Goal: Transaction & Acquisition: Obtain resource

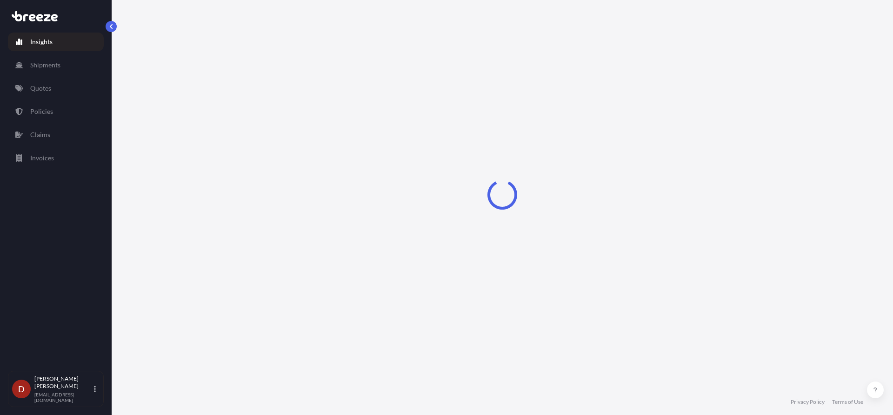
select select "2025"
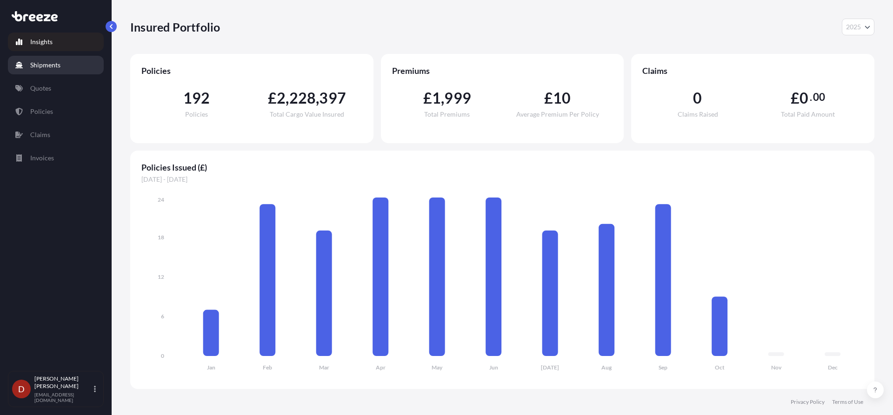
click at [70, 64] on link "Shipments" at bounding box center [56, 65] width 96 height 19
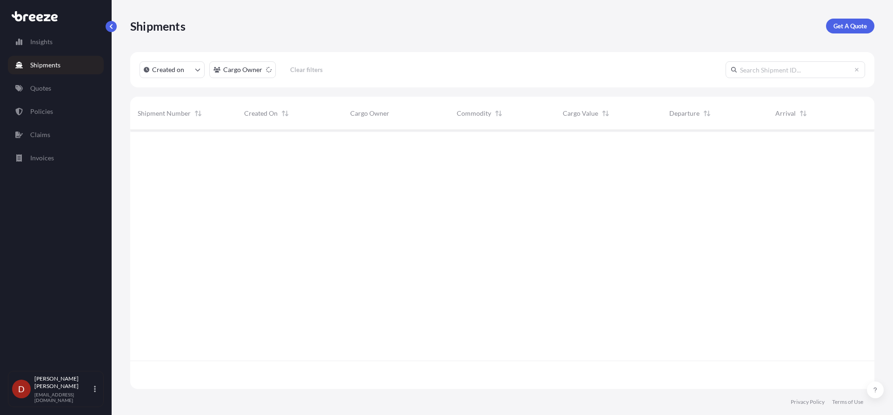
scroll to position [286, 737]
click at [841, 24] on p "Get A Quote" at bounding box center [850, 25] width 33 height 9
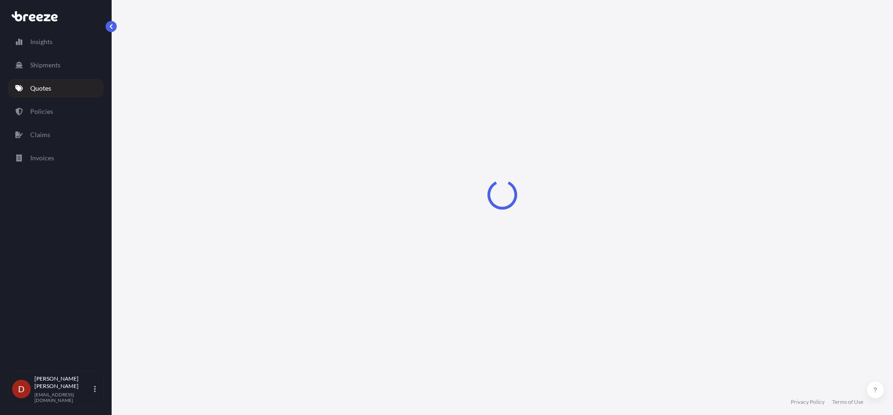
select select "Sea"
select select "1"
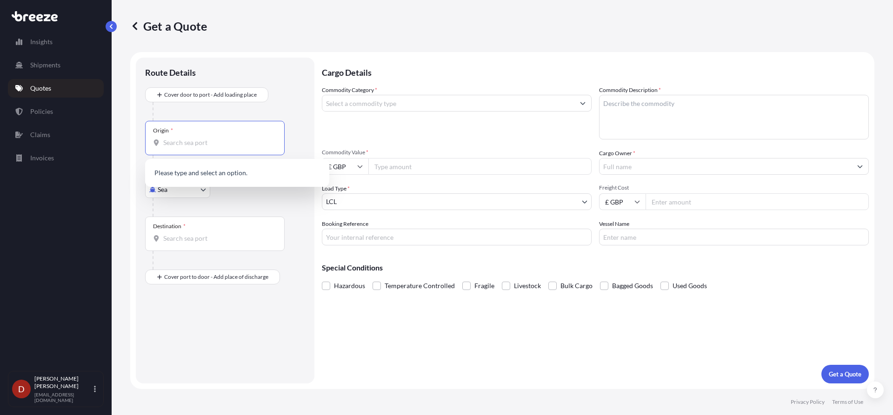
click at [232, 147] on input "Origin *" at bounding box center [218, 142] width 110 height 9
click at [179, 197] on body "0 options available. Insights Shipments Quotes Policies Claims Invoices D [PERS…" at bounding box center [446, 207] width 893 height 415
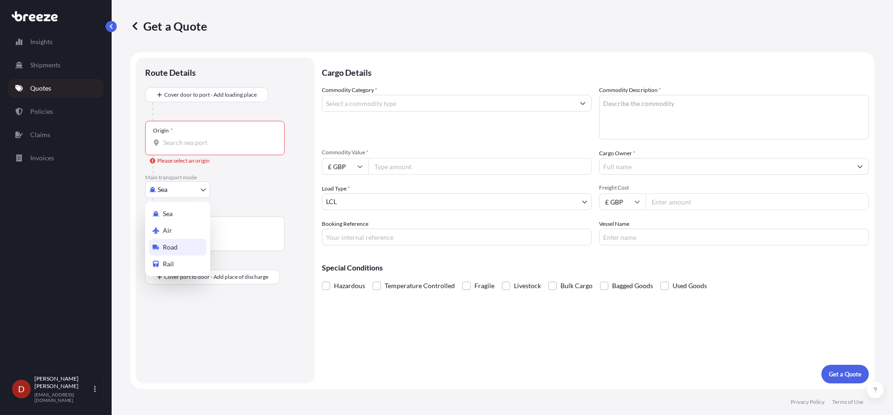
click at [155, 252] on div "Road" at bounding box center [178, 247] width 58 height 17
select select "Road"
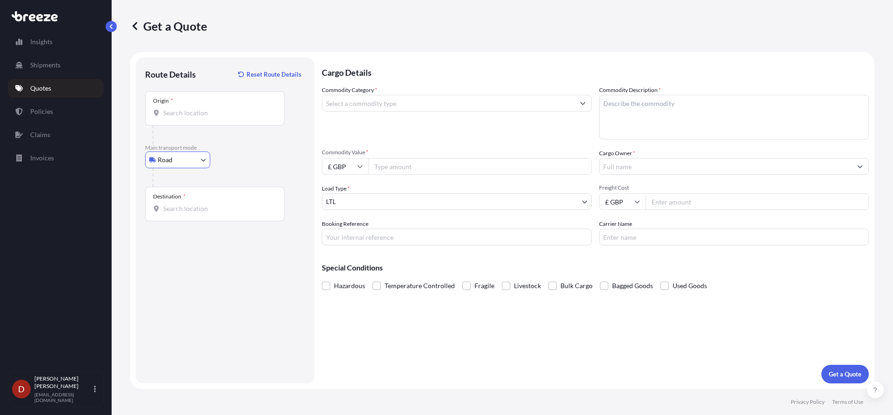
click at [205, 110] on input "Origin *" at bounding box center [218, 112] width 110 height 9
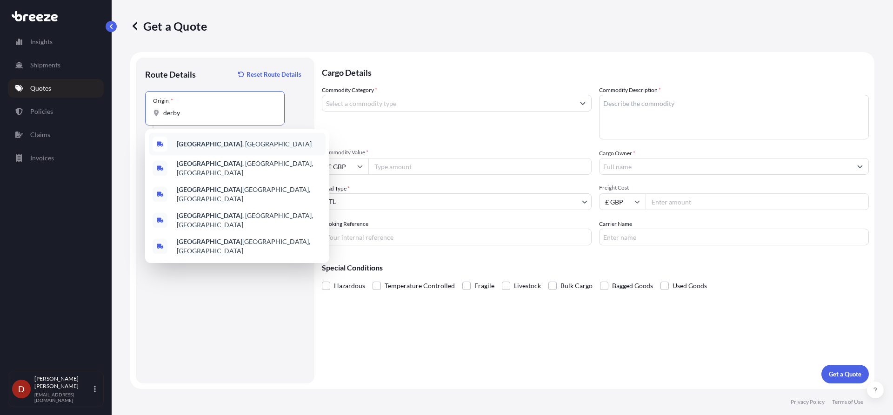
click at [200, 149] on div "[GEOGRAPHIC_DATA] , [GEOGRAPHIC_DATA]" at bounding box center [237, 144] width 177 height 22
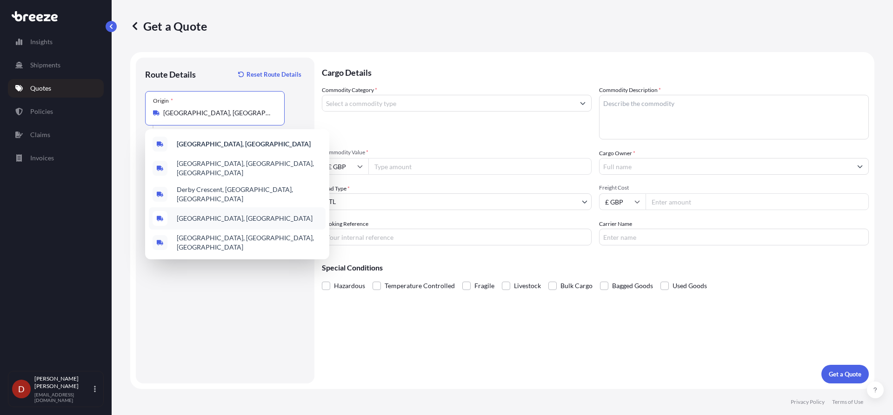
click at [163, 211] on div "Suggestions" at bounding box center [160, 218] width 15 height 15
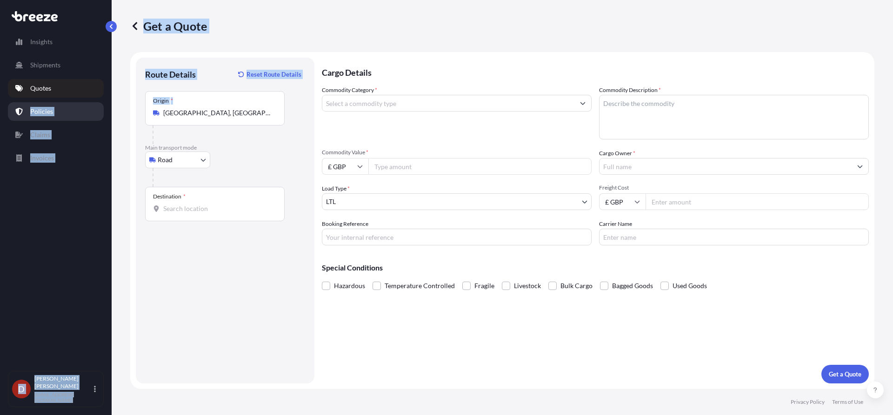
drag, startPoint x: 258, startPoint y: 105, endPoint x: 14, endPoint y: 107, distance: 243.3
click at [14, 107] on div "Insights Shipments Quotes Policies Claims Invoices D [PERSON_NAME] [PERSON_NAME…" at bounding box center [446, 207] width 893 height 415
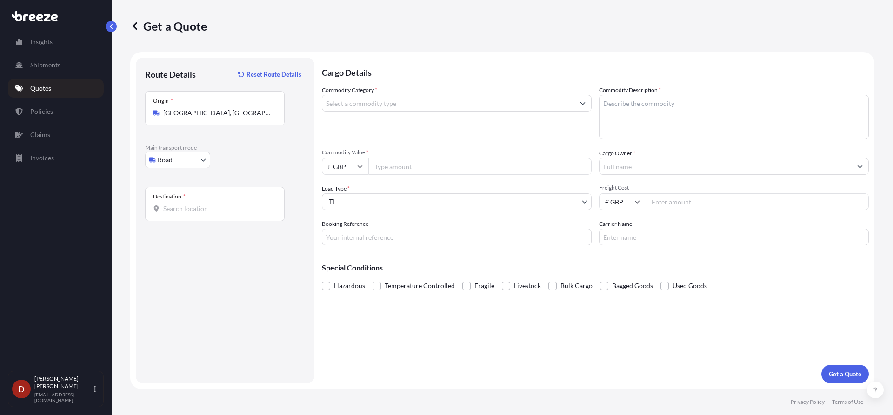
click at [265, 127] on div at bounding box center [219, 135] width 132 height 19
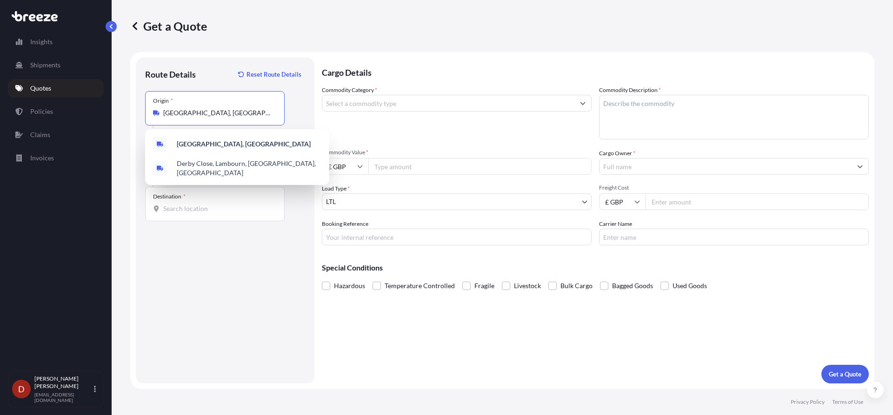
click at [256, 114] on input "[GEOGRAPHIC_DATA], [GEOGRAPHIC_DATA]" at bounding box center [218, 112] width 110 height 9
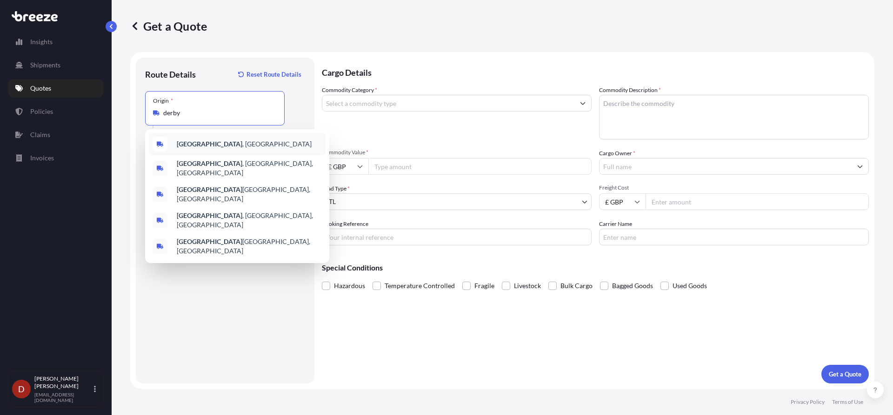
click at [220, 141] on div "[GEOGRAPHIC_DATA] , [GEOGRAPHIC_DATA]" at bounding box center [237, 144] width 177 height 22
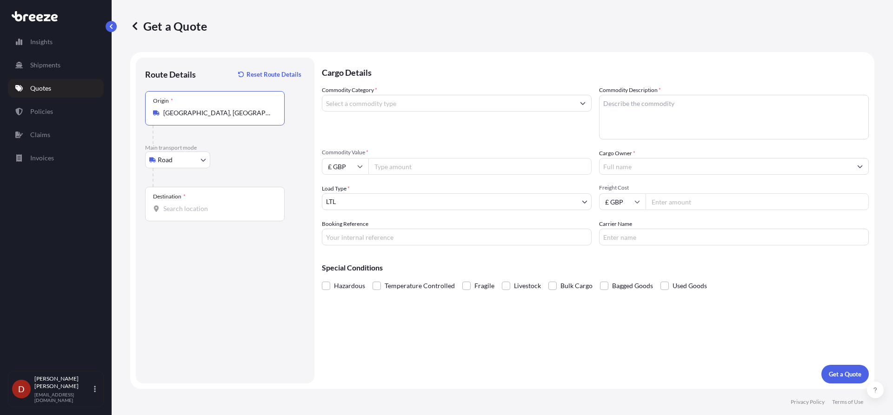
type input "[GEOGRAPHIC_DATA], [GEOGRAPHIC_DATA]"
click at [202, 182] on div at bounding box center [229, 177] width 153 height 19
click at [198, 194] on div "Destination *" at bounding box center [215, 204] width 140 height 34
click at [198, 204] on input "Destination *" at bounding box center [218, 208] width 110 height 9
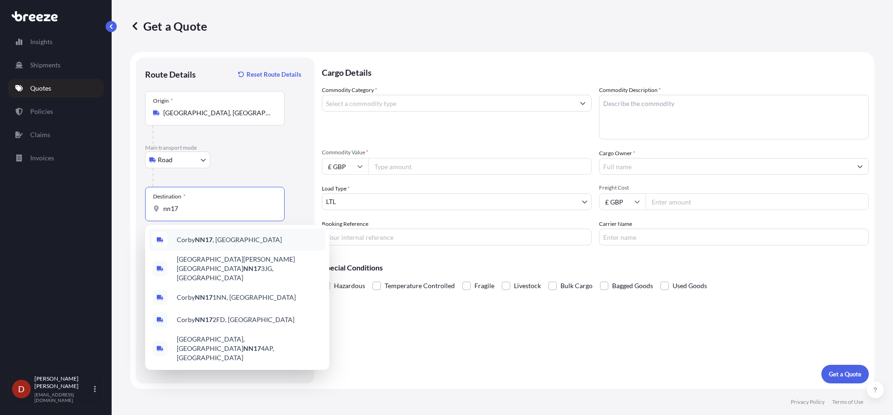
click at [232, 245] on div "Corby NN17 , [GEOGRAPHIC_DATA]" at bounding box center [237, 240] width 177 height 22
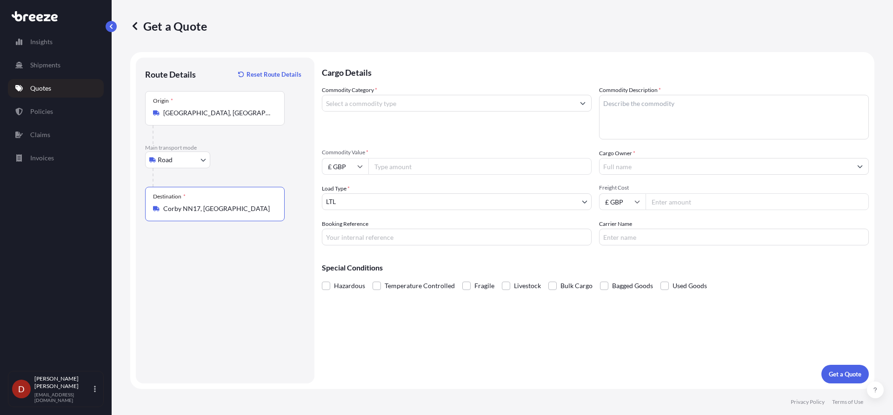
type input "Corby NN17, [GEOGRAPHIC_DATA]"
click at [390, 94] on div "Commodity Category *" at bounding box center [457, 113] width 270 height 54
click at [388, 95] on div at bounding box center [457, 103] width 270 height 17
click at [384, 103] on input "Commodity Category *" at bounding box center [448, 103] width 252 height 17
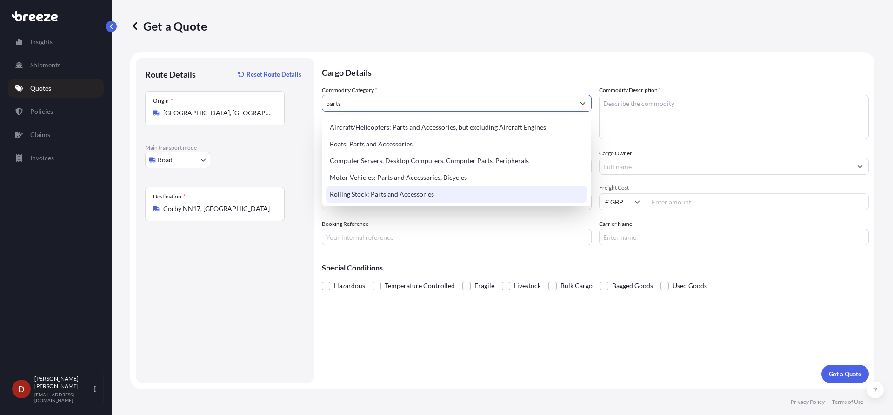
click at [421, 196] on div "Rolling Stock: Parts and Accessories" at bounding box center [456, 194] width 261 height 17
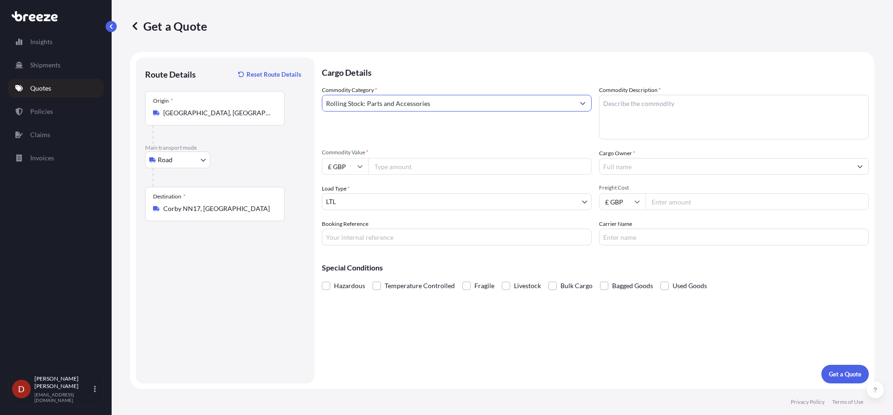
type input "Rolling Stock: Parts and Accessories"
click at [602, 123] on textarea "Commodity Description *" at bounding box center [734, 117] width 270 height 45
type textarea "Calibration inspection"
click at [444, 162] on input "Commodity Value *" at bounding box center [479, 166] width 223 height 17
type input "7000"
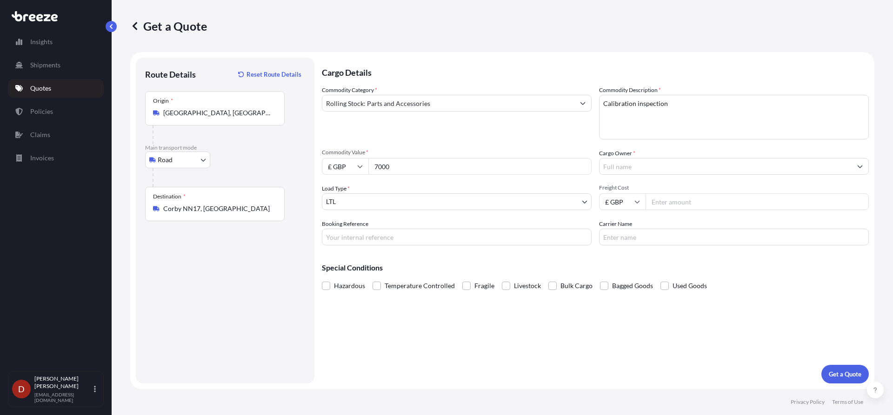
drag, startPoint x: 652, startPoint y: 145, endPoint x: 654, endPoint y: 162, distance: 17.4
click at [653, 145] on div "Commodity Category * Rolling Stock: Parts and Accessories Commodity Description…" at bounding box center [595, 166] width 547 height 160
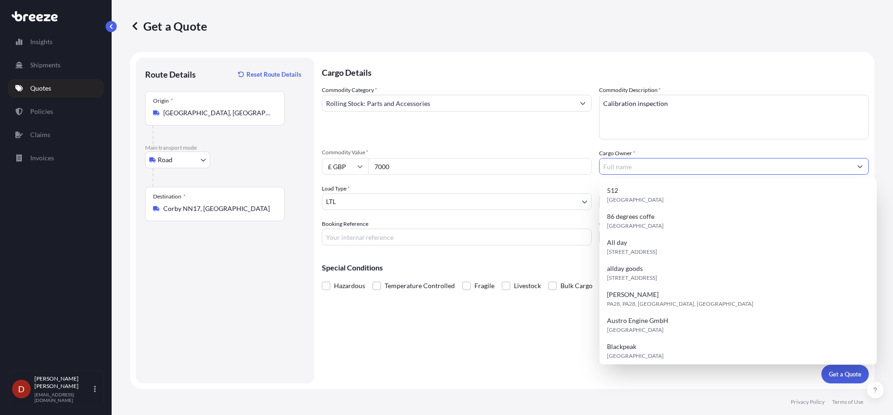
click at [654, 164] on input "Cargo Owner *" at bounding box center [726, 166] width 252 height 17
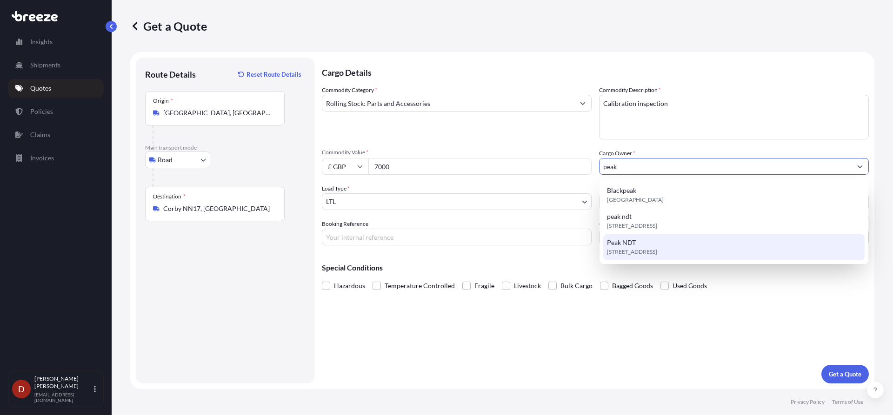
click at [639, 240] on div "[STREET_ADDRESS]" at bounding box center [733, 247] width 261 height 26
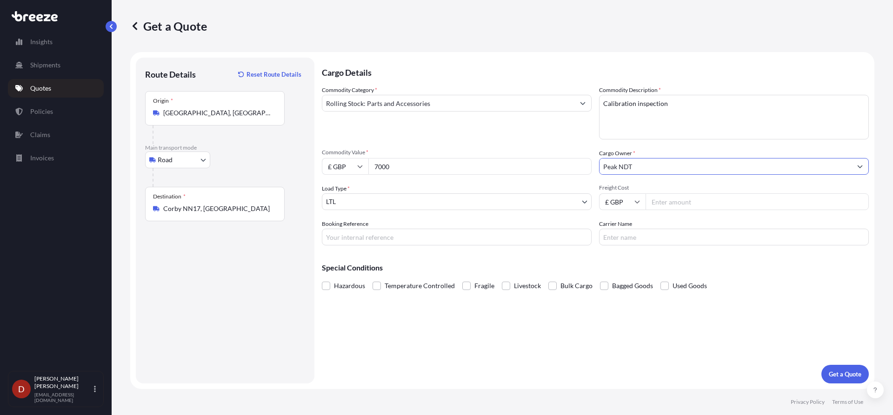
type input "Peak NDT"
click at [494, 240] on input "Booking Reference" at bounding box center [457, 237] width 270 height 17
paste input "D-DO2500357"
type input "D-DO2500357"
click at [847, 379] on p "Get a Quote" at bounding box center [845, 374] width 33 height 9
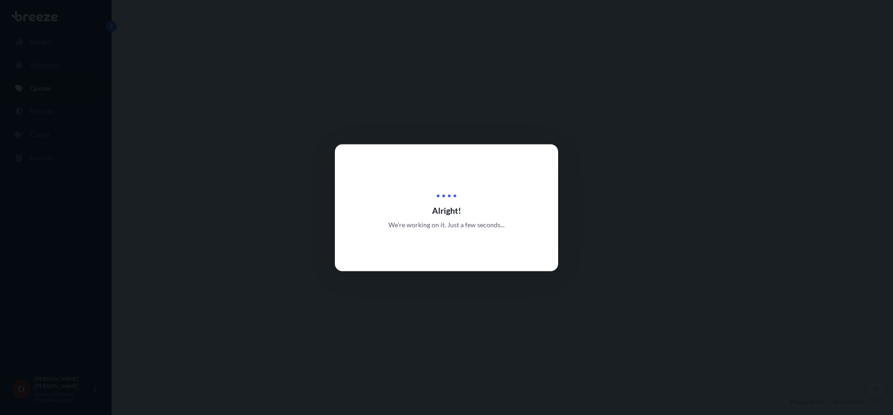
select select "Road"
select select "1"
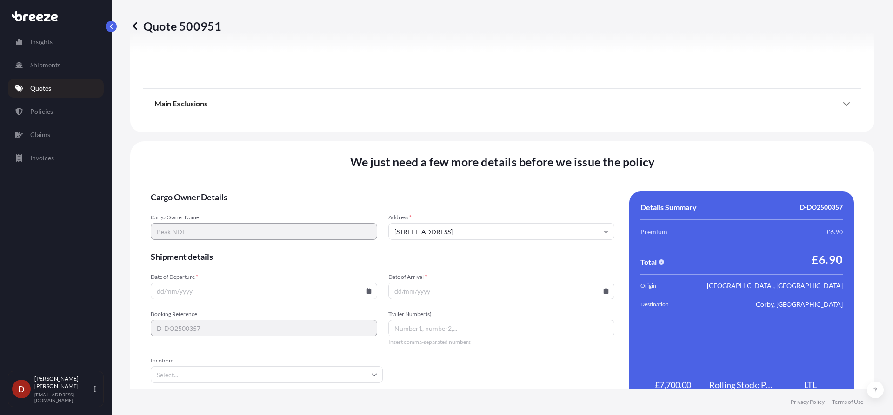
scroll to position [1052, 0]
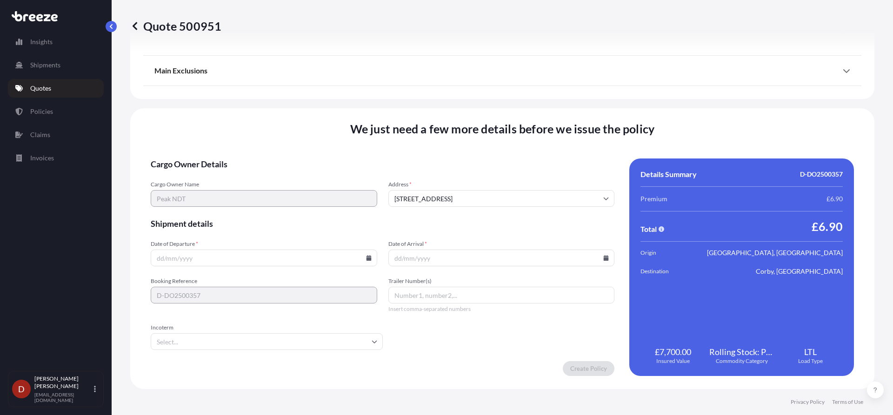
click at [284, 254] on input "Date of Departure *" at bounding box center [264, 258] width 227 height 17
click at [366, 259] on icon at bounding box center [368, 258] width 5 height 6
click at [234, 157] on button "8" at bounding box center [241, 157] width 15 height 15
type input "[DATE]"
click at [529, 255] on input "Date of Arrival *" at bounding box center [501, 258] width 227 height 17
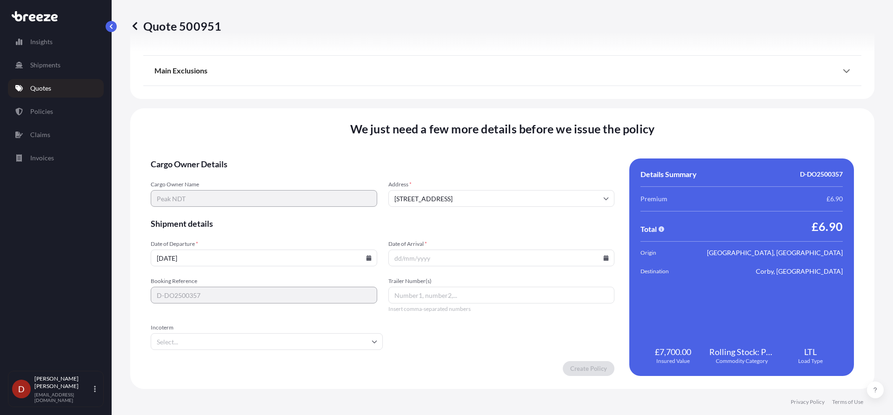
click at [604, 260] on icon at bounding box center [606, 258] width 5 height 6
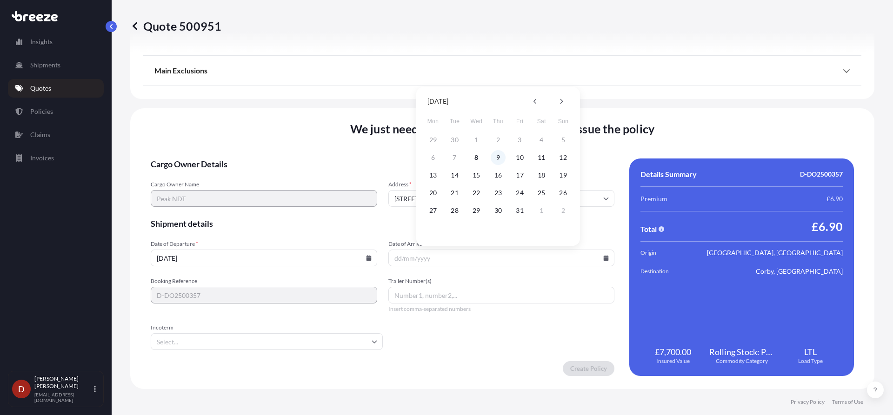
click at [495, 153] on button "9" at bounding box center [498, 157] width 15 height 15
type input "[DATE]"
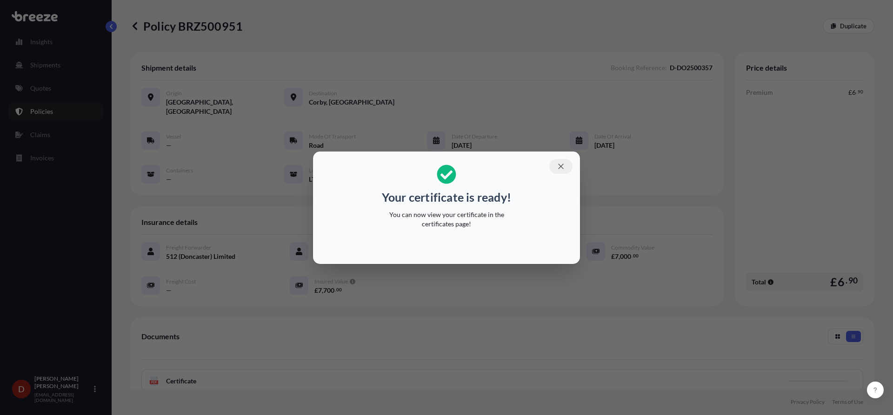
click at [559, 171] on button "button" at bounding box center [560, 166] width 23 height 15
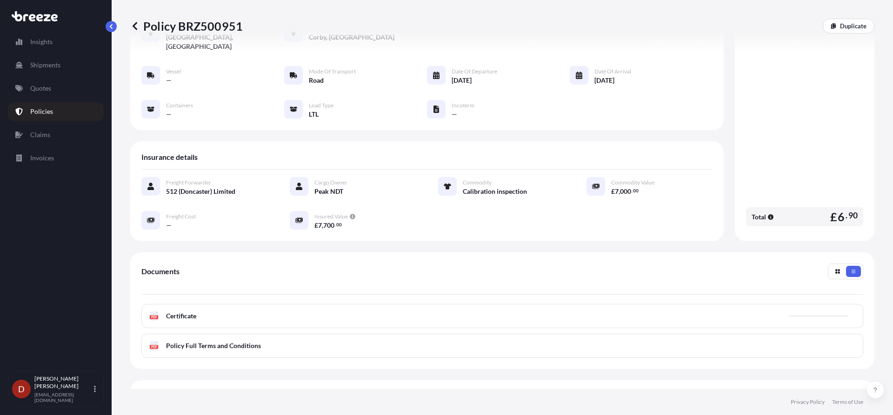
scroll to position [135, 0]
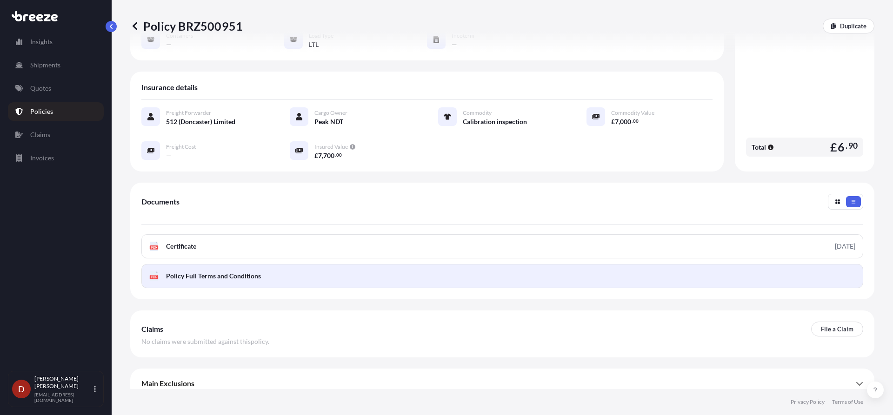
click at [390, 264] on link "PDF Policy Full Terms and Conditions" at bounding box center [502, 276] width 722 height 24
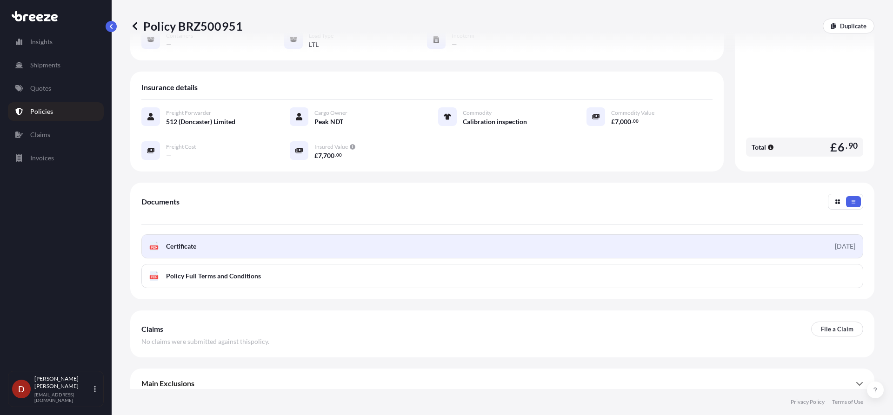
click at [378, 234] on link "PDF Certificate [DATE]" at bounding box center [502, 246] width 722 height 24
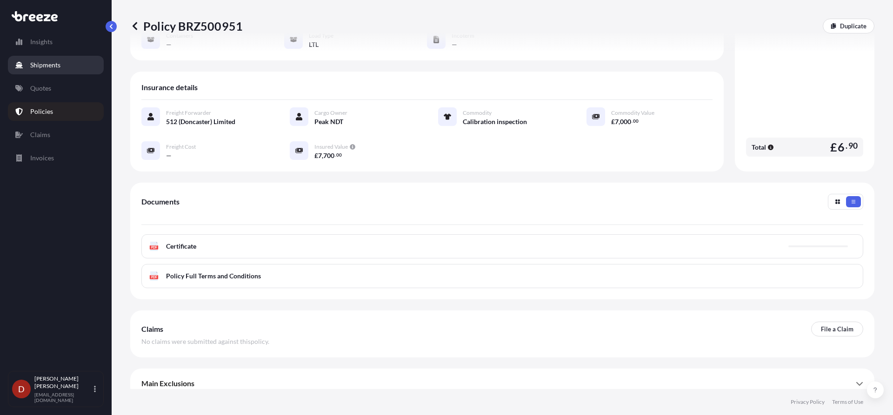
click at [47, 68] on p "Shipments" at bounding box center [45, 64] width 30 height 9
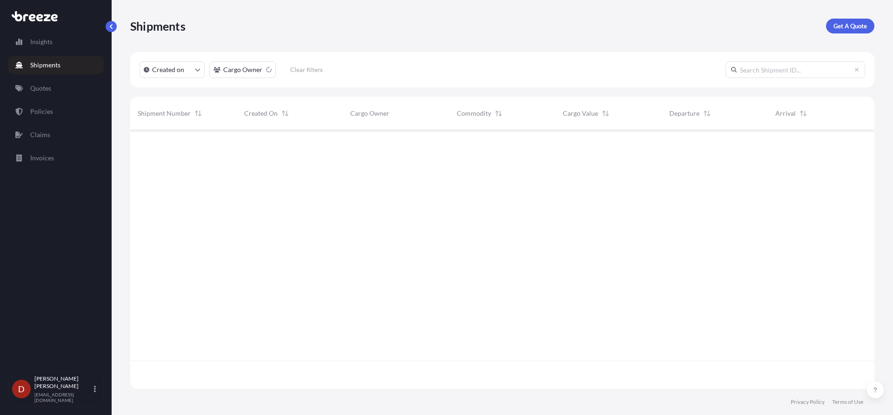
scroll to position [286, 737]
click at [864, 26] on p "Get A Quote" at bounding box center [850, 25] width 33 height 9
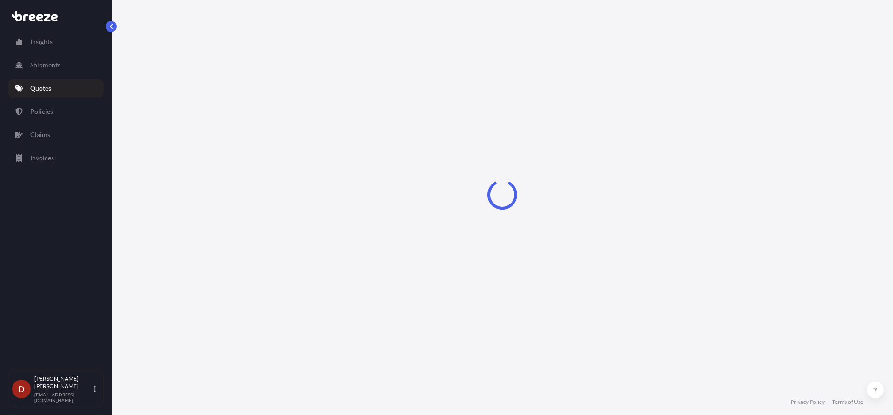
select select "Sea"
select select "1"
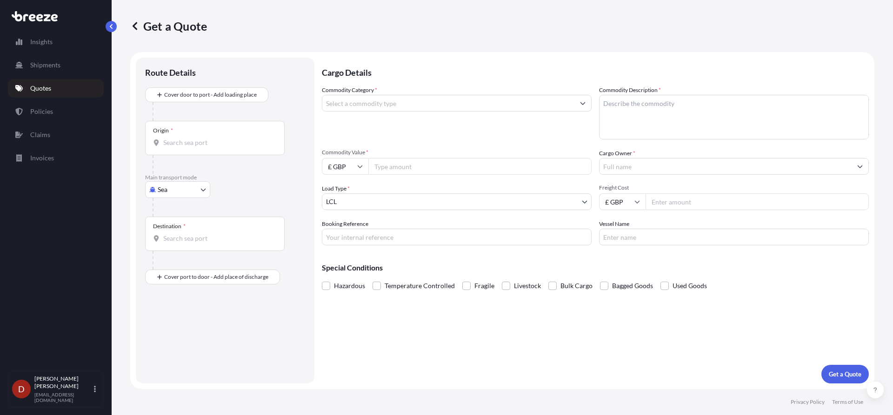
click at [171, 176] on p "Main transport mode" at bounding box center [225, 177] width 160 height 7
click at [164, 182] on body "Insights Shipments Quotes Policies Claims Invoices D [PERSON_NAME] [PERSON_NAME…" at bounding box center [446, 207] width 893 height 415
click at [177, 243] on div "Sea Air Road Rail" at bounding box center [177, 239] width 65 height 74
select select "Road"
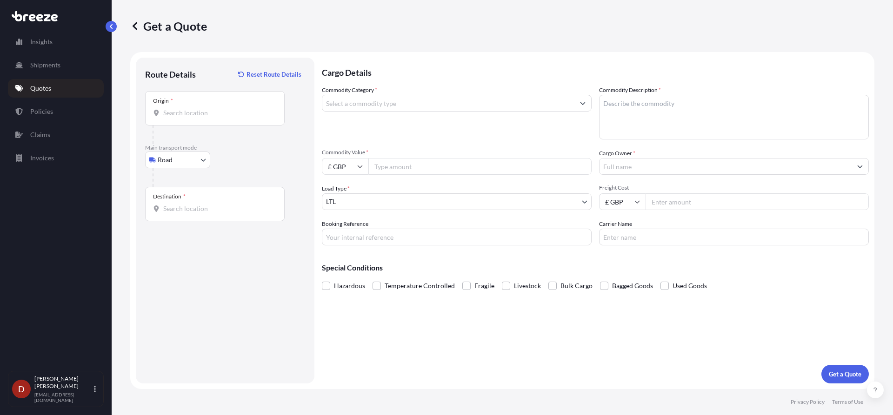
click at [188, 119] on div "Origin *" at bounding box center [215, 108] width 140 height 34
click at [188, 118] on input "Origin *" at bounding box center [218, 112] width 110 height 9
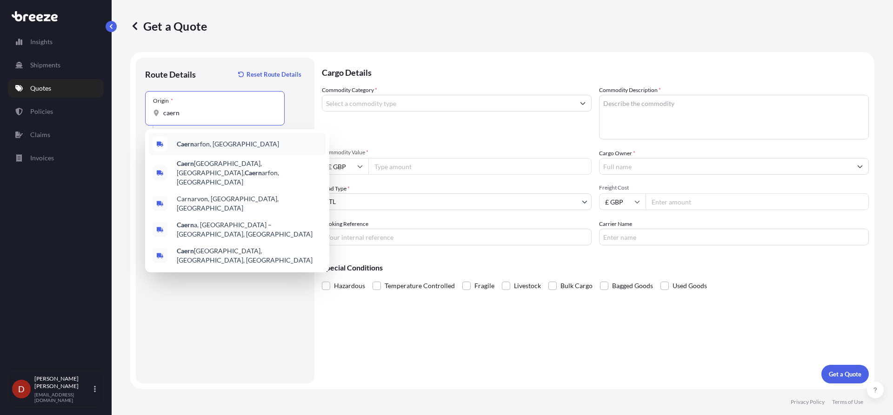
click at [195, 147] on span "Caern arfon, [GEOGRAPHIC_DATA]" at bounding box center [228, 144] width 102 height 9
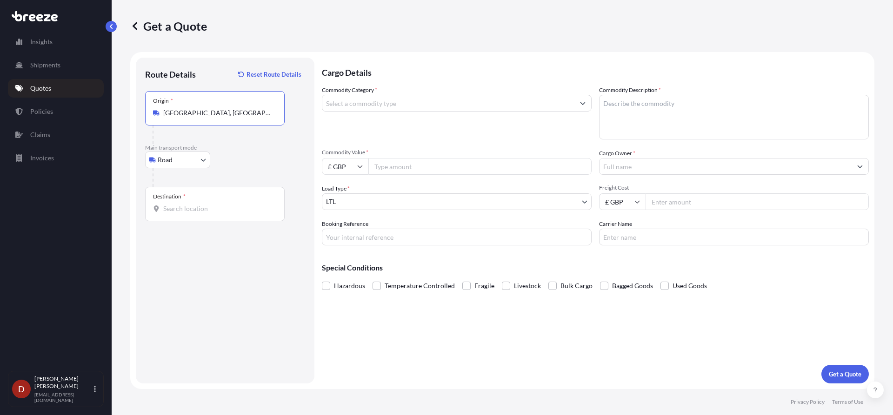
type input "[GEOGRAPHIC_DATA], [GEOGRAPHIC_DATA]"
click at [193, 206] on input "Destination *" at bounding box center [218, 208] width 110 height 9
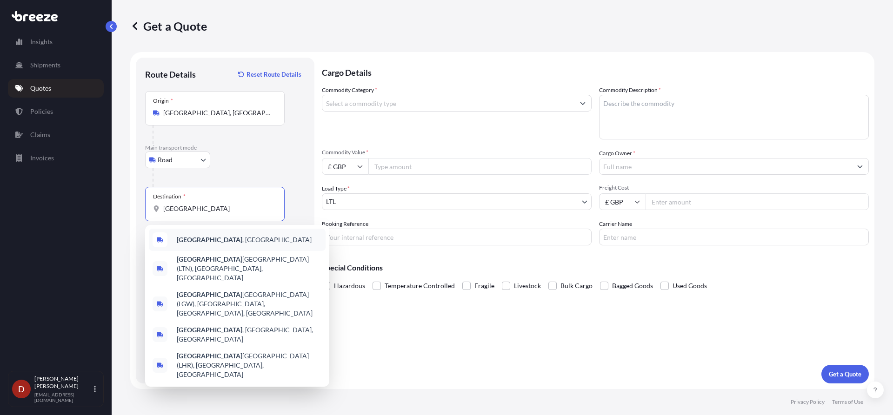
click at [186, 235] on div "[GEOGRAPHIC_DATA] , [GEOGRAPHIC_DATA]" at bounding box center [237, 240] width 177 height 22
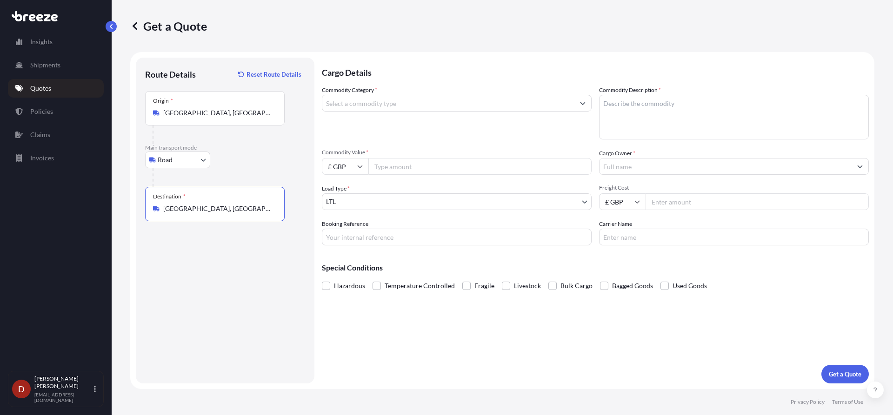
type input "[GEOGRAPHIC_DATA], [GEOGRAPHIC_DATA]"
click at [399, 100] on input "Commodity Category *" at bounding box center [448, 103] width 252 height 17
drag, startPoint x: 396, startPoint y: 153, endPoint x: 398, endPoint y: 145, distance: 8.6
click at [402, 111] on div "cut" at bounding box center [457, 103] width 270 height 17
click at [410, 94] on div "Commodity Category * cut" at bounding box center [457, 113] width 270 height 54
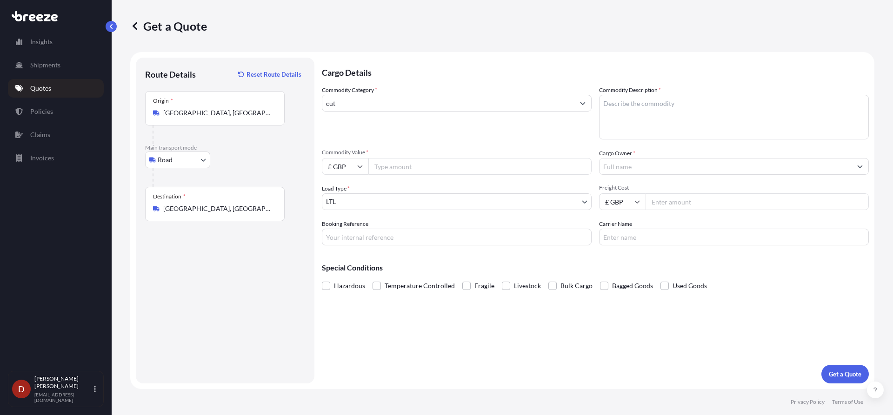
click at [410, 100] on input "cut" at bounding box center [448, 103] width 252 height 17
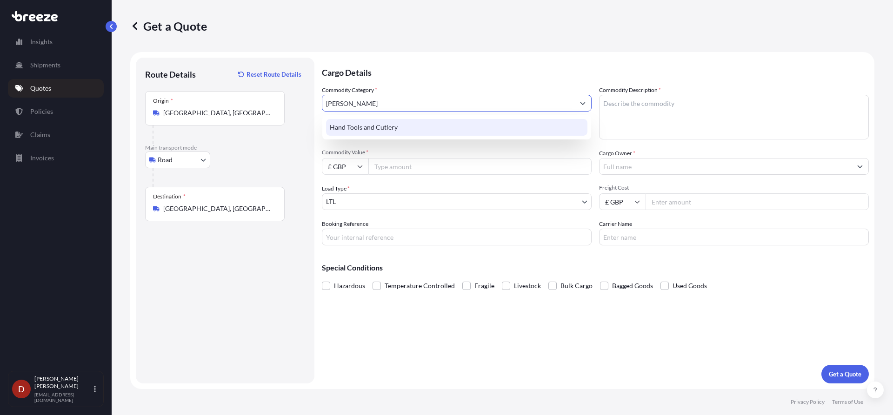
click at [402, 129] on div "Hand Tools and Cutlery" at bounding box center [456, 127] width 261 height 17
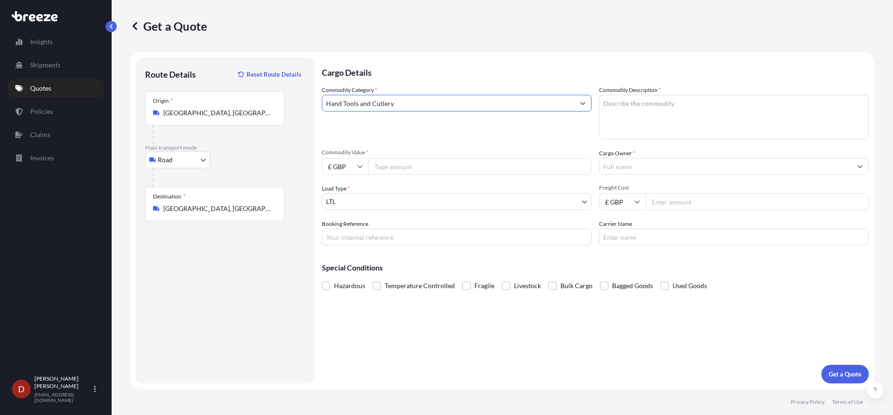
type input "Hand Tools and Cutlery"
click at [685, 126] on textarea "Commodity Description *" at bounding box center [734, 117] width 270 height 45
type textarea "Kitchen utensils"
type input "5000"
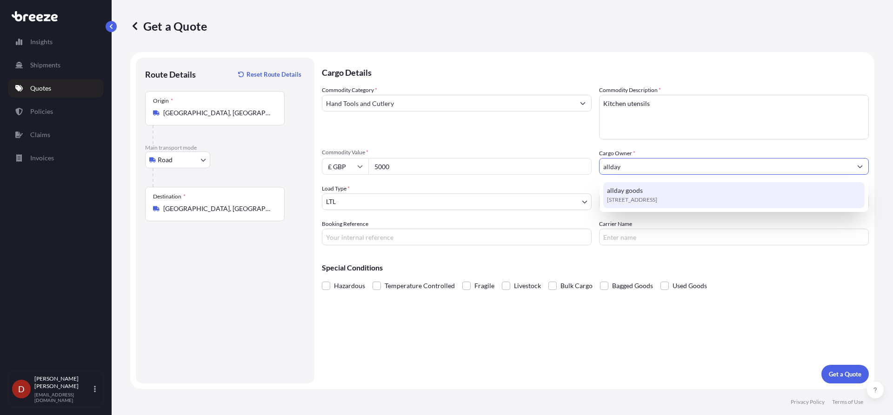
click at [657, 204] on span "[STREET_ADDRESS]" at bounding box center [632, 199] width 50 height 9
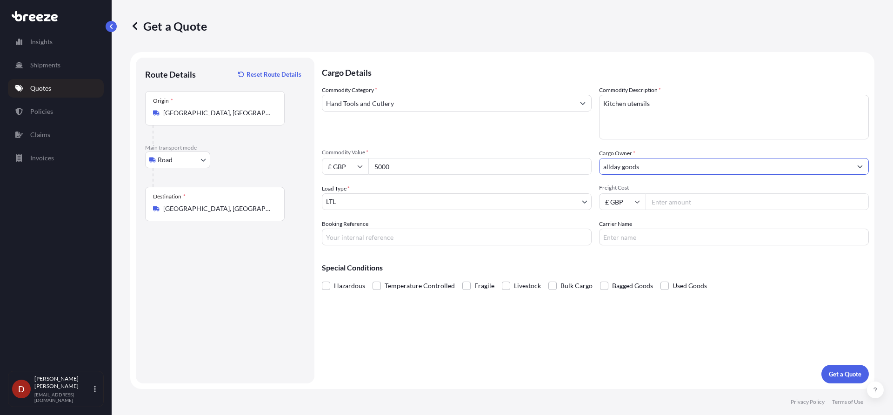
type input "allday goods"
drag, startPoint x: 432, startPoint y: 241, endPoint x: 427, endPoint y: 240, distance: 5.9
click at [432, 241] on input "Booking Reference" at bounding box center [457, 237] width 270 height 17
paste input "D-DO2500365"
type input "D-DO2500365"
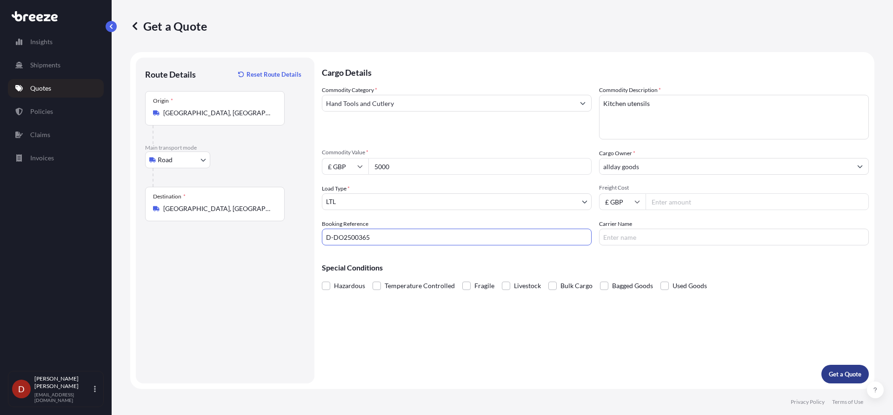
click at [835, 372] on p "Get a Quote" at bounding box center [845, 374] width 33 height 9
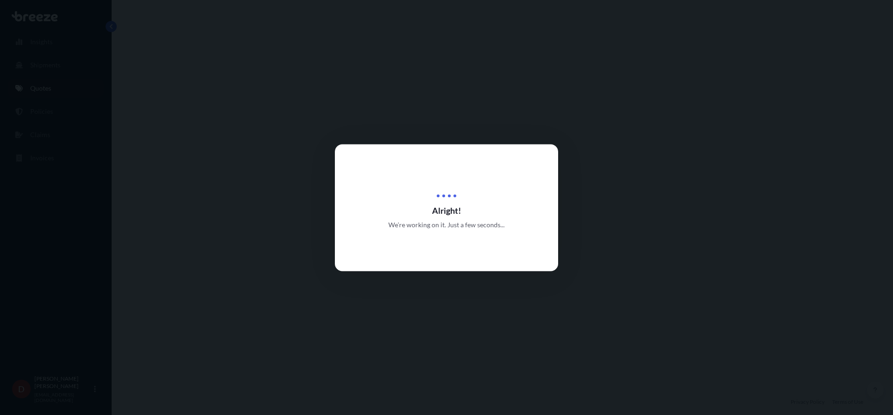
select select "Road"
select select "1"
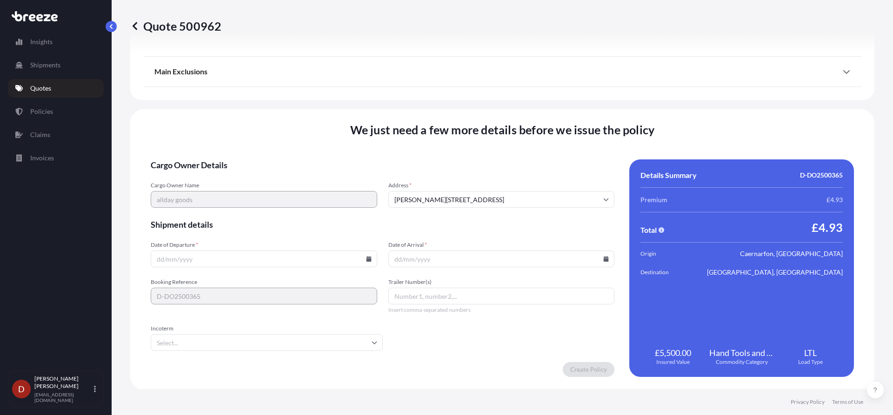
scroll to position [1052, 0]
click at [292, 259] on input "Date of Departure *" at bounding box center [264, 258] width 227 height 17
click at [366, 258] on icon at bounding box center [368, 258] width 5 height 6
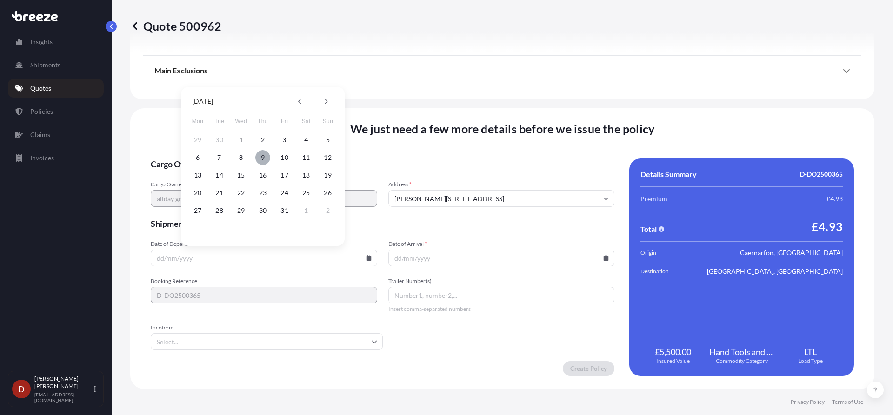
click at [267, 158] on button "9" at bounding box center [262, 157] width 15 height 15
type input "[DATE]"
drag, startPoint x: 494, startPoint y: 258, endPoint x: 557, endPoint y: 257, distance: 63.3
click at [495, 258] on input "Date of Arrival *" at bounding box center [501, 258] width 227 height 17
click at [607, 256] on input "Date of Arrival *" at bounding box center [501, 258] width 227 height 17
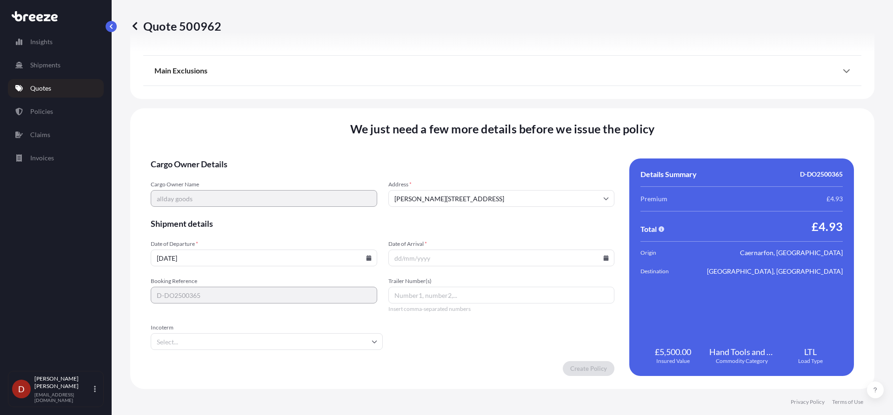
click at [604, 256] on div at bounding box center [501, 258] width 227 height 17
click at [604, 256] on icon at bounding box center [606, 258] width 5 height 6
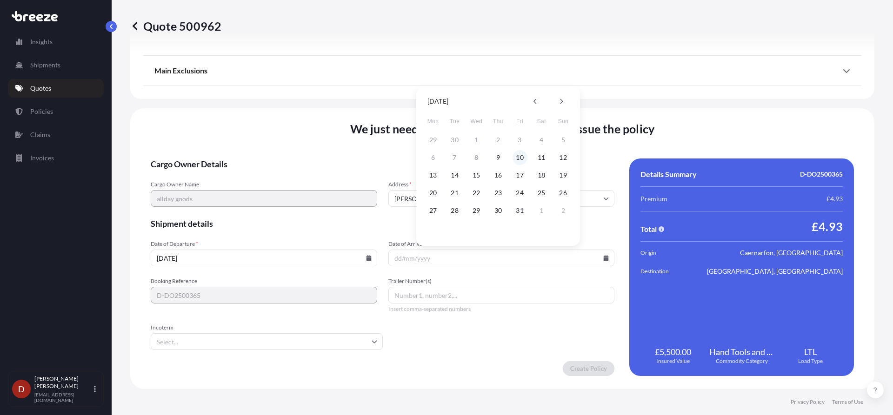
click at [522, 155] on button "10" at bounding box center [520, 157] width 15 height 15
type input "[DATE]"
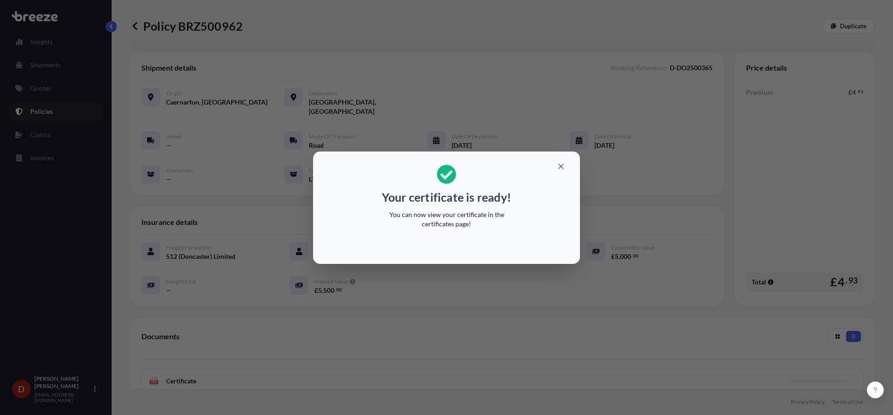
click at [571, 147] on div "Your certificate is ready! You can now view your certificate in the certificate…" at bounding box center [446, 207] width 893 height 415
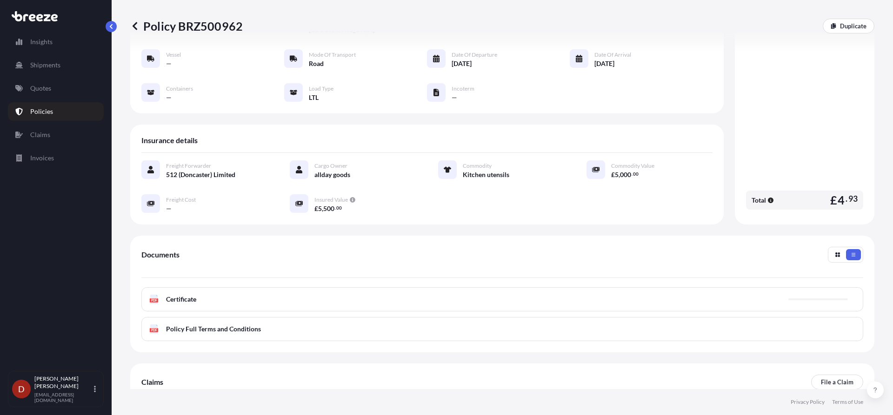
scroll to position [135, 0]
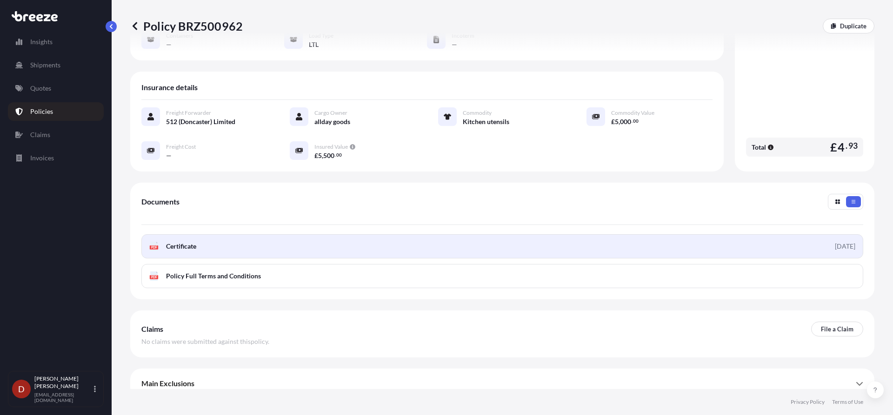
click at [505, 234] on link "PDF Certificate [DATE]" at bounding box center [502, 246] width 722 height 24
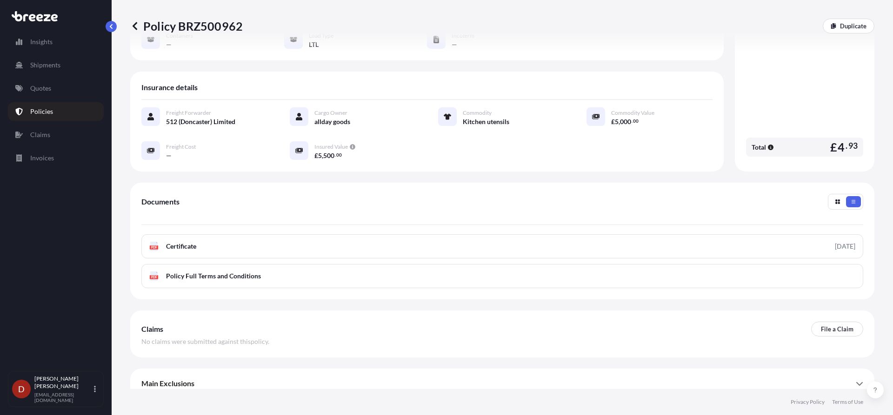
click at [51, 114] on p "Policies" at bounding box center [41, 111] width 23 height 9
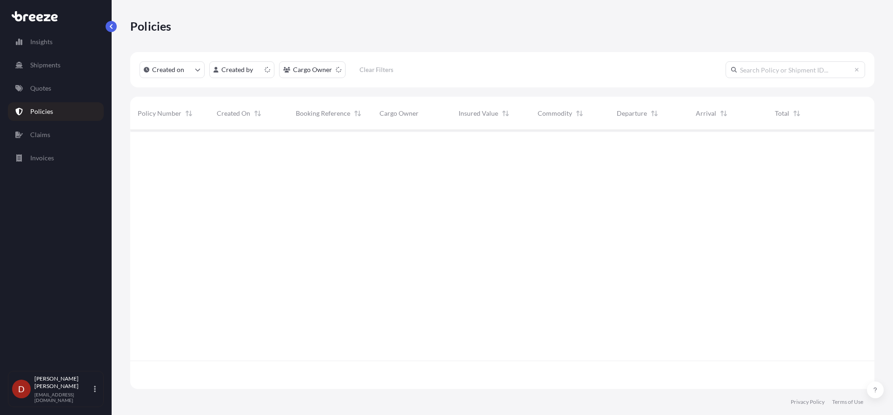
scroll to position [257, 737]
click at [48, 71] on link "Shipments" at bounding box center [56, 65] width 96 height 19
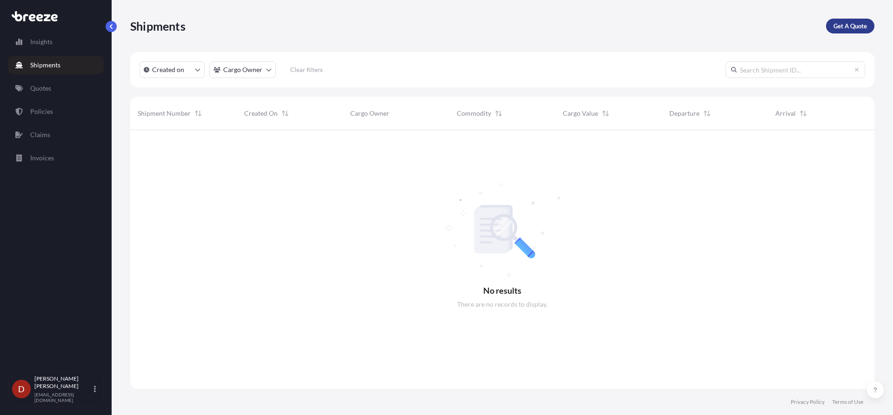
scroll to position [286, 737]
click at [839, 30] on p "Get A Quote" at bounding box center [850, 25] width 33 height 9
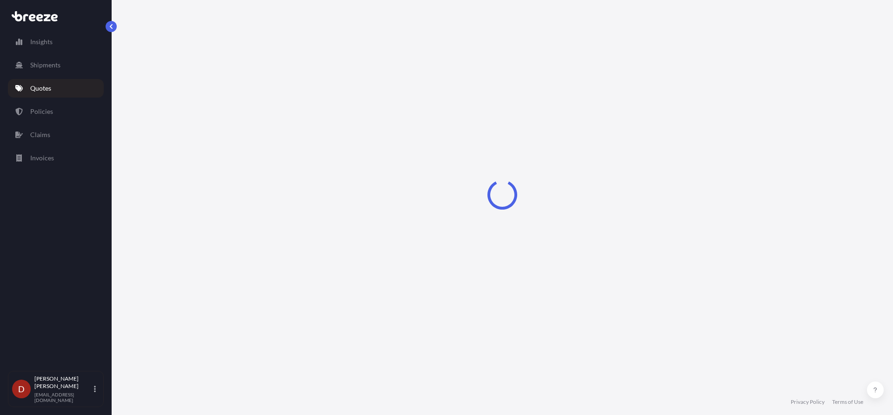
select select "Sea"
select select "1"
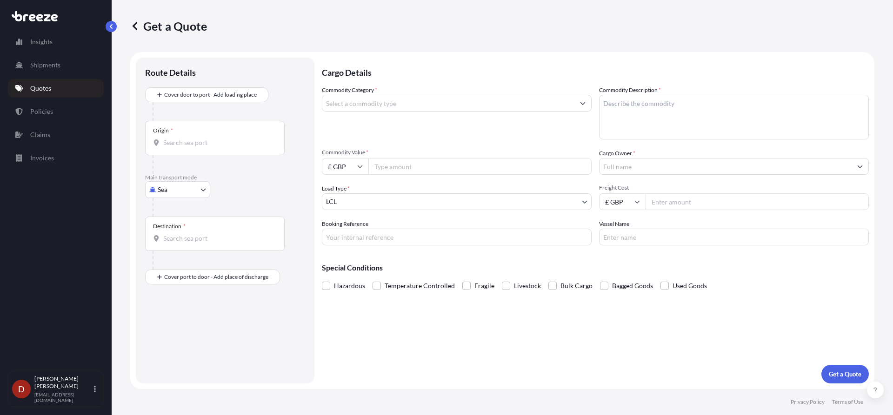
click at [195, 186] on body "Insights Shipments Quotes Policies Claims Invoices D [PERSON_NAME] [PERSON_NAME…" at bounding box center [446, 207] width 893 height 415
click at [178, 241] on div "Road" at bounding box center [178, 247] width 58 height 17
select select "Road"
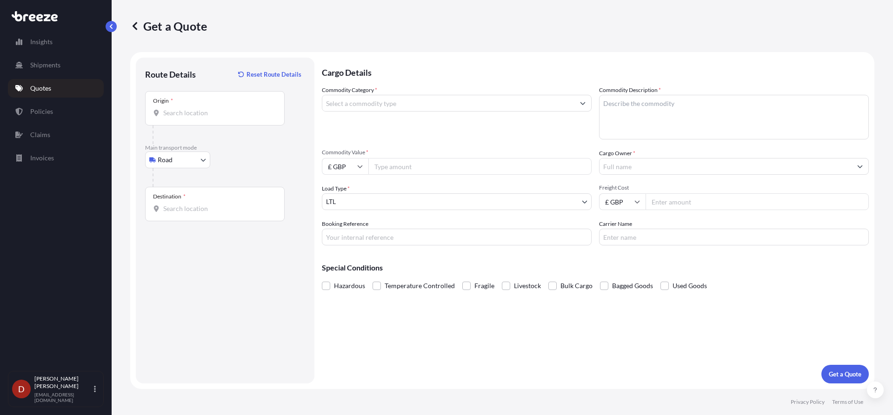
click at [201, 136] on div at bounding box center [219, 135] width 132 height 19
click at [201, 124] on div "Origin *" at bounding box center [215, 108] width 140 height 34
click at [201, 118] on input "Origin *" at bounding box center [218, 112] width 110 height 9
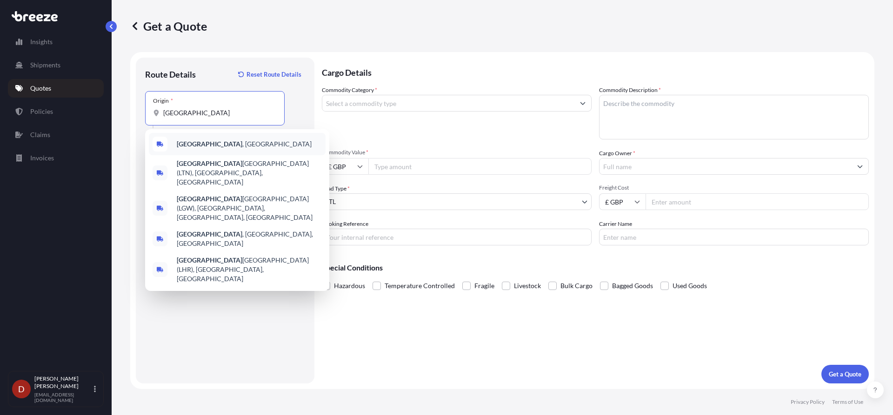
click at [189, 141] on b "[GEOGRAPHIC_DATA]" at bounding box center [210, 144] width 66 height 8
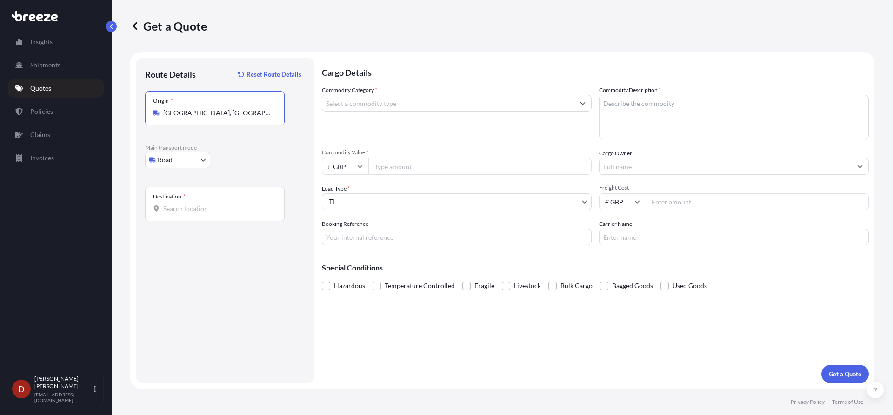
type input "[GEOGRAPHIC_DATA], [GEOGRAPHIC_DATA]"
click at [184, 210] on input "Destination *" at bounding box center [218, 208] width 110 height 9
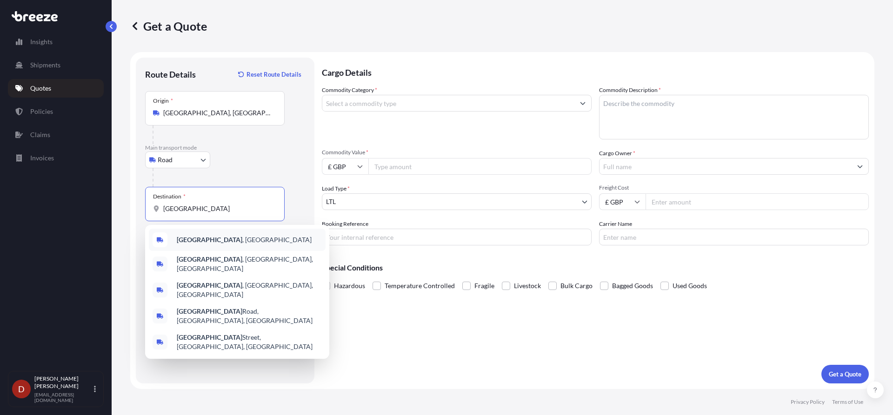
click at [202, 240] on b "[GEOGRAPHIC_DATA]" at bounding box center [210, 240] width 66 height 8
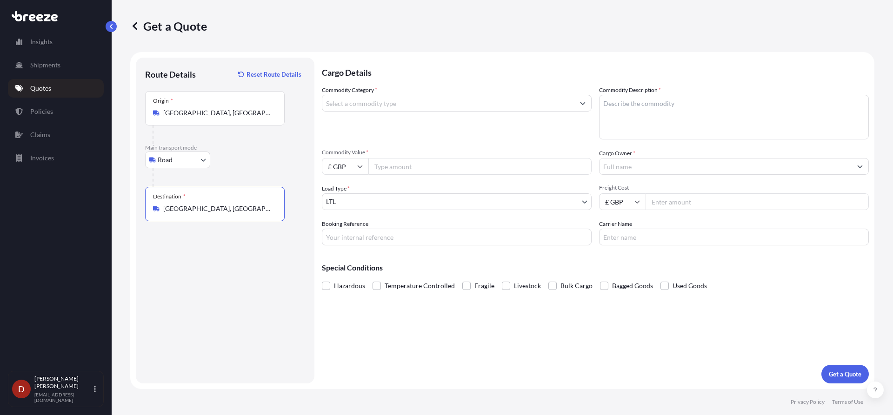
type input "[GEOGRAPHIC_DATA], [GEOGRAPHIC_DATA]"
click at [401, 112] on div "Commodity Category *" at bounding box center [457, 113] width 270 height 54
click at [403, 109] on input "Commodity Category *" at bounding box center [448, 103] width 252 height 17
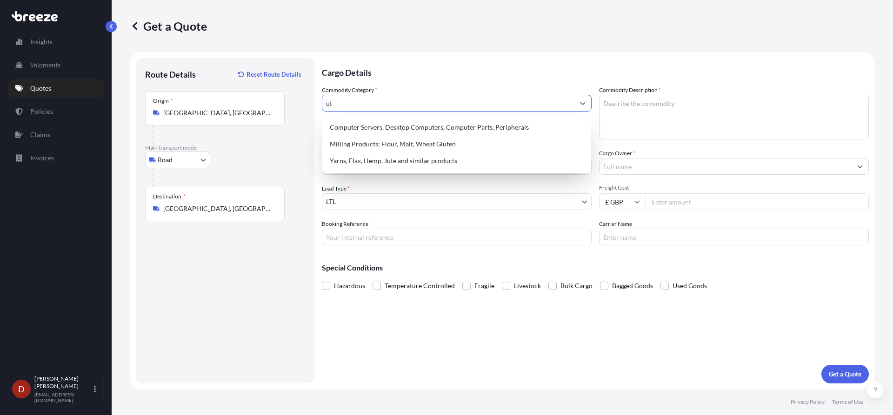
type input "u"
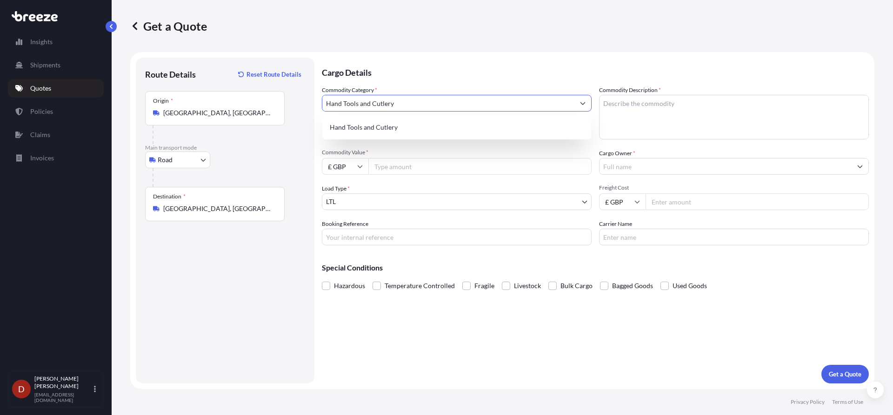
type input "Hand Tools and Cutlery"
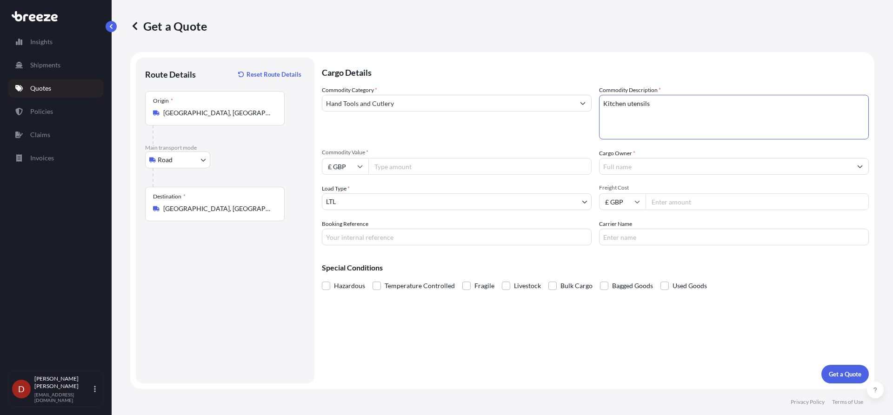
type textarea "Kitchen utensils"
type input "3000"
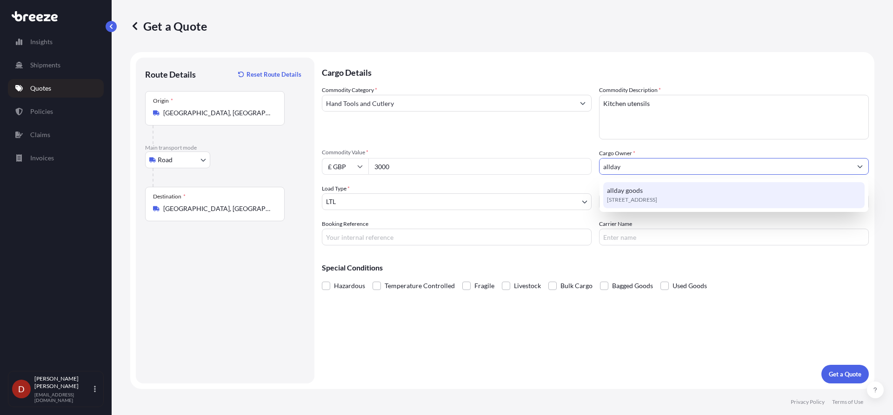
click at [627, 189] on span "allday goods" at bounding box center [625, 190] width 36 height 9
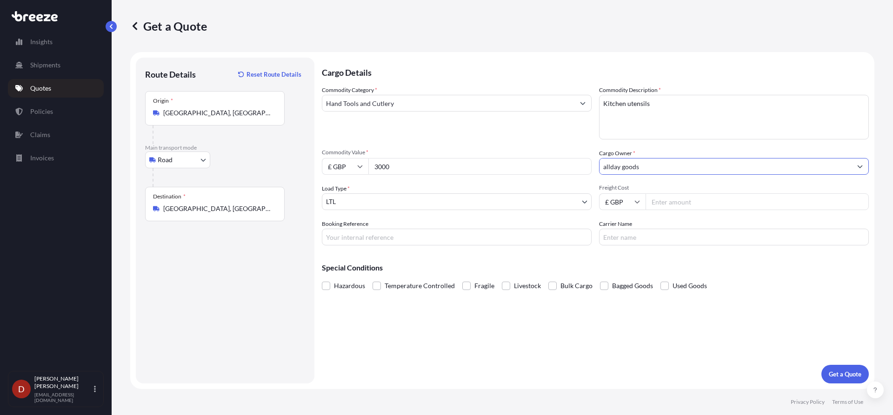
type input "allday goods"
click at [384, 245] on input "Booking Reference" at bounding box center [457, 237] width 270 height 17
paste input "D-DO2500366"
type input "D-DO2500366"
click at [856, 372] on p "Get a Quote" at bounding box center [845, 374] width 33 height 9
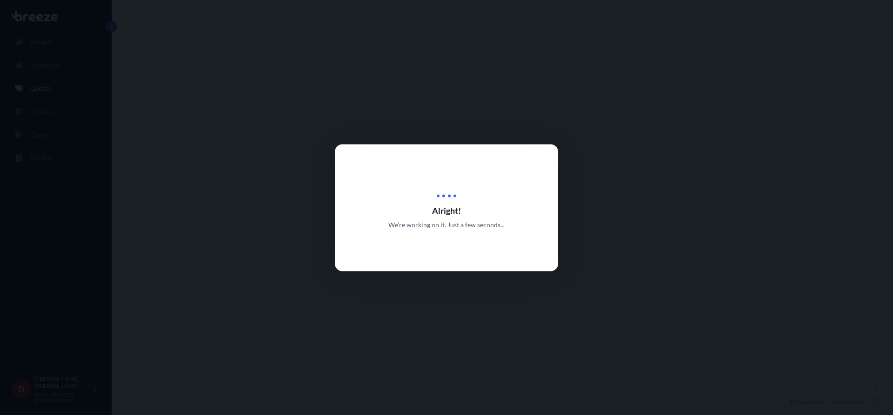
select select "Road"
select select "1"
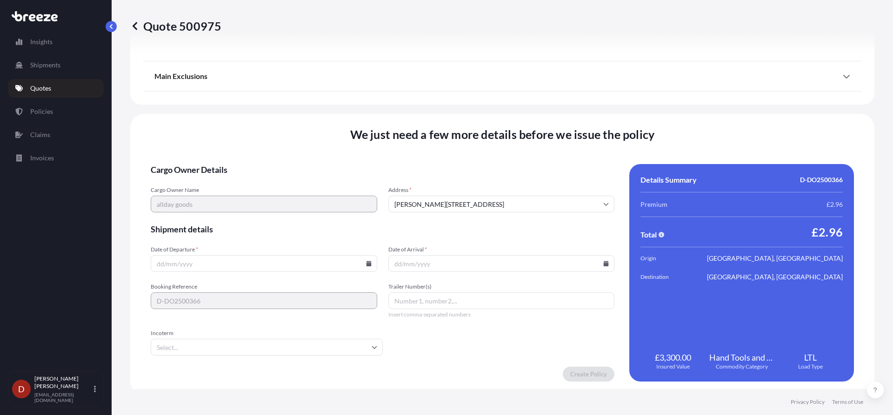
scroll to position [1052, 0]
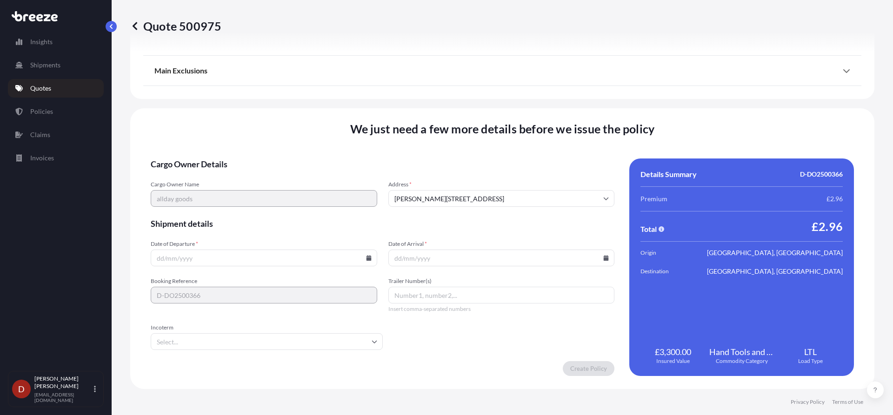
click at [376, 261] on div "Date of Departure * Date of Arrival *" at bounding box center [383, 253] width 464 height 26
click at [369, 258] on input "Date of Departure *" at bounding box center [264, 258] width 227 height 17
click at [360, 259] on input "Date of Departure *" at bounding box center [264, 258] width 227 height 17
click at [367, 259] on icon at bounding box center [368, 258] width 5 height 6
click at [266, 158] on button "9" at bounding box center [262, 157] width 15 height 15
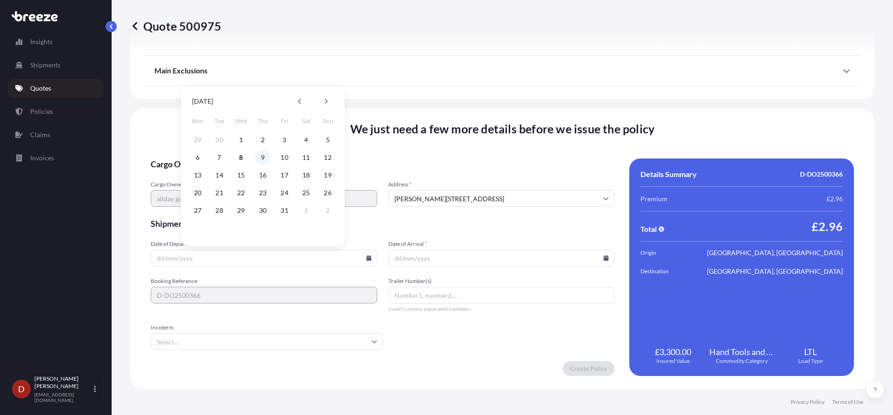
type input "[DATE]"
click at [494, 267] on form "Cargo Owner Details Cargo Owner Name allday goods Address * [PERSON_NAME][GEOGR…" at bounding box center [383, 268] width 464 height 218
click at [603, 257] on icon at bounding box center [606, 258] width 6 height 6
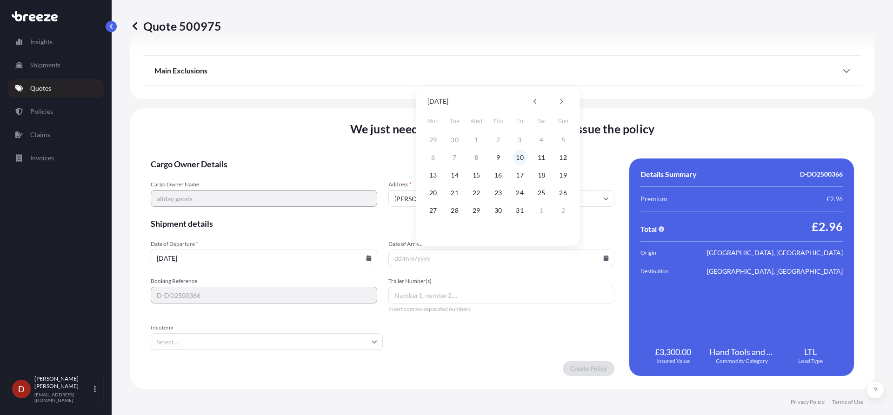
click at [523, 153] on button "10" at bounding box center [520, 157] width 15 height 15
type input "[DATE]"
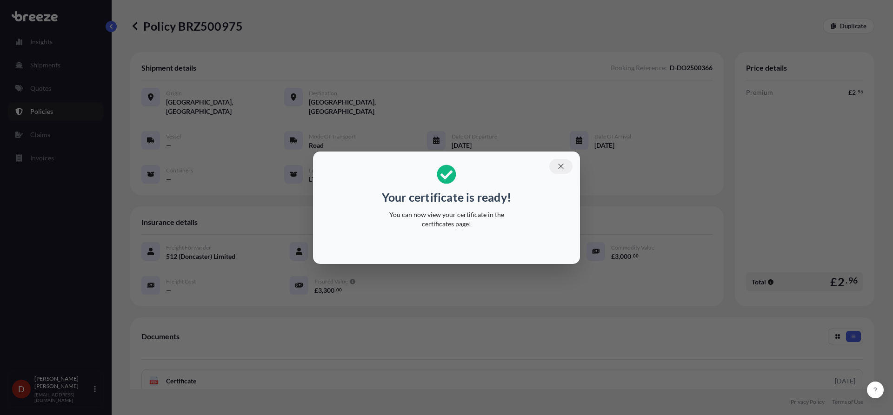
click at [560, 166] on icon "button" at bounding box center [561, 166] width 8 height 8
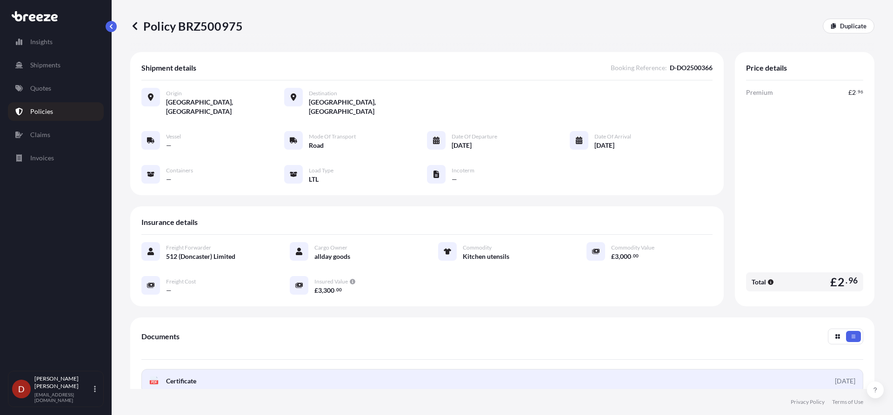
click at [298, 370] on link "PDF Certificate [DATE]" at bounding box center [502, 381] width 722 height 24
